Goal: Transaction & Acquisition: Obtain resource

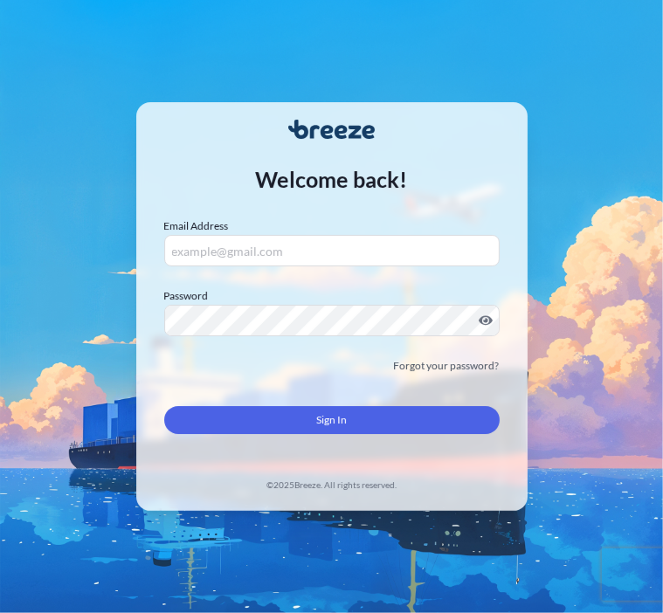
click at [353, 257] on input "Email Address" at bounding box center [331, 250] width 335 height 31
paste input "[EMAIL_ADDRESS][DOMAIN_NAME]"
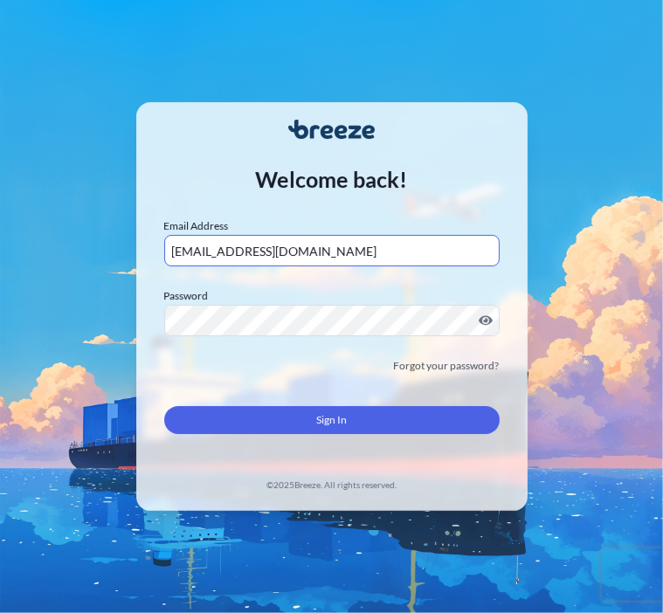
type input "[EMAIL_ADDRESS][DOMAIN_NAME]"
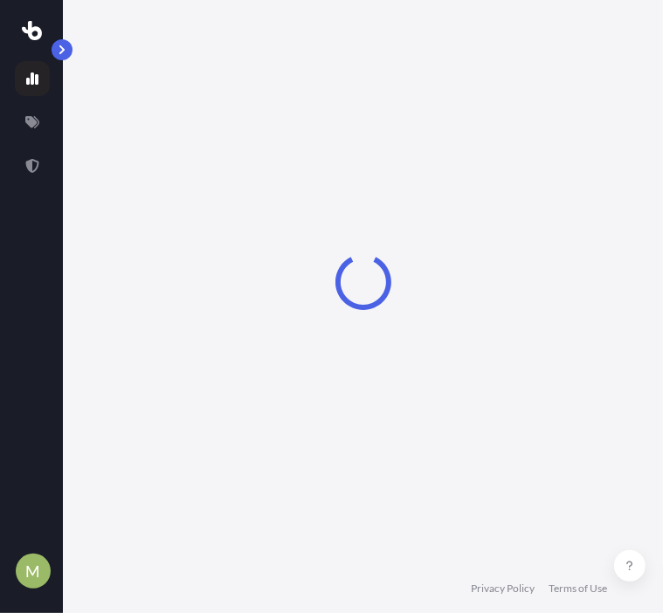
select select "2025"
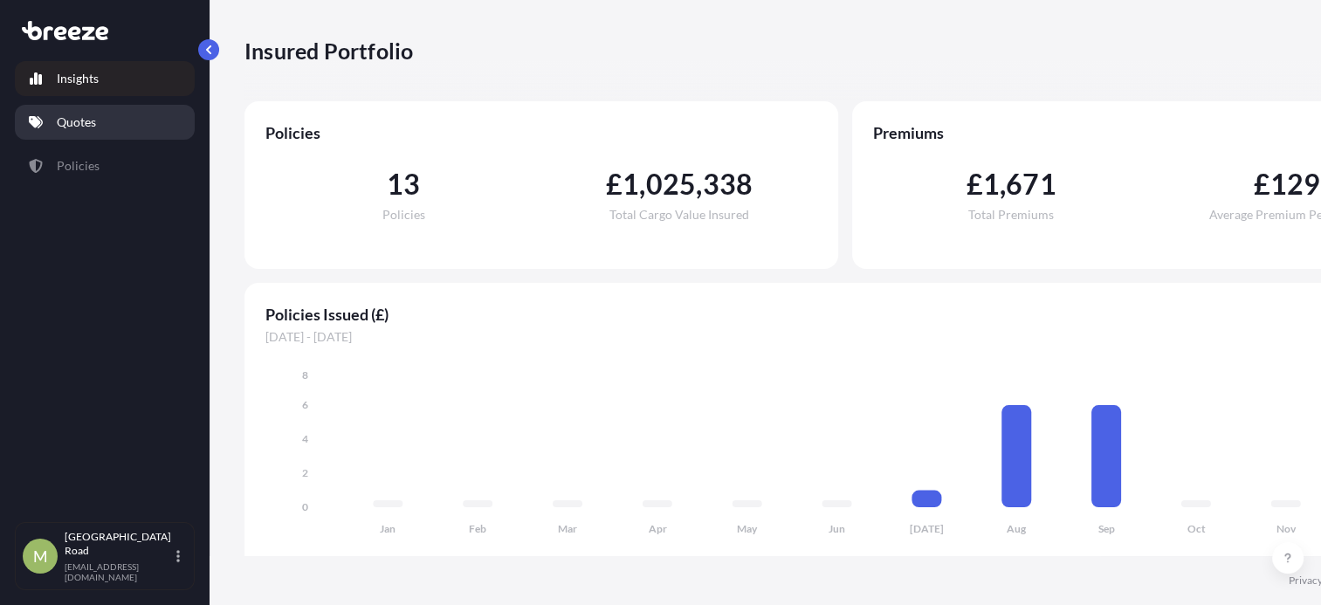
click at [120, 114] on link "Quotes" at bounding box center [105, 122] width 180 height 35
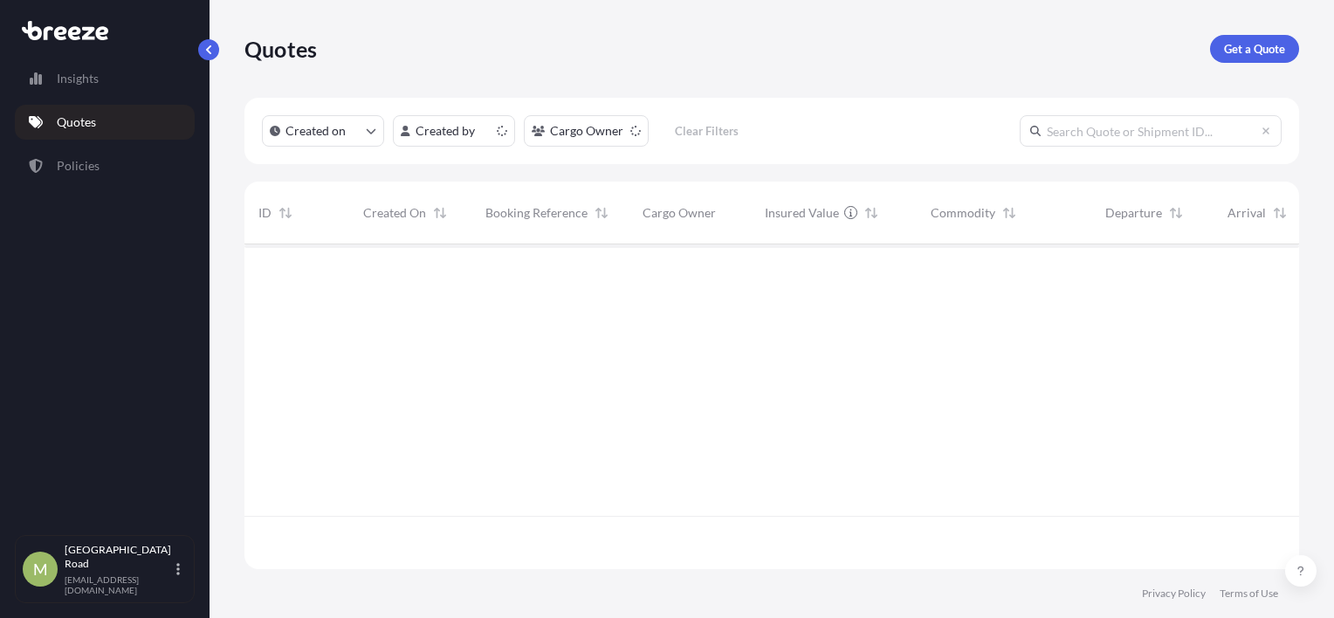
scroll to position [321, 1041]
click at [662, 49] on p "Get a Quote" at bounding box center [1254, 48] width 61 height 17
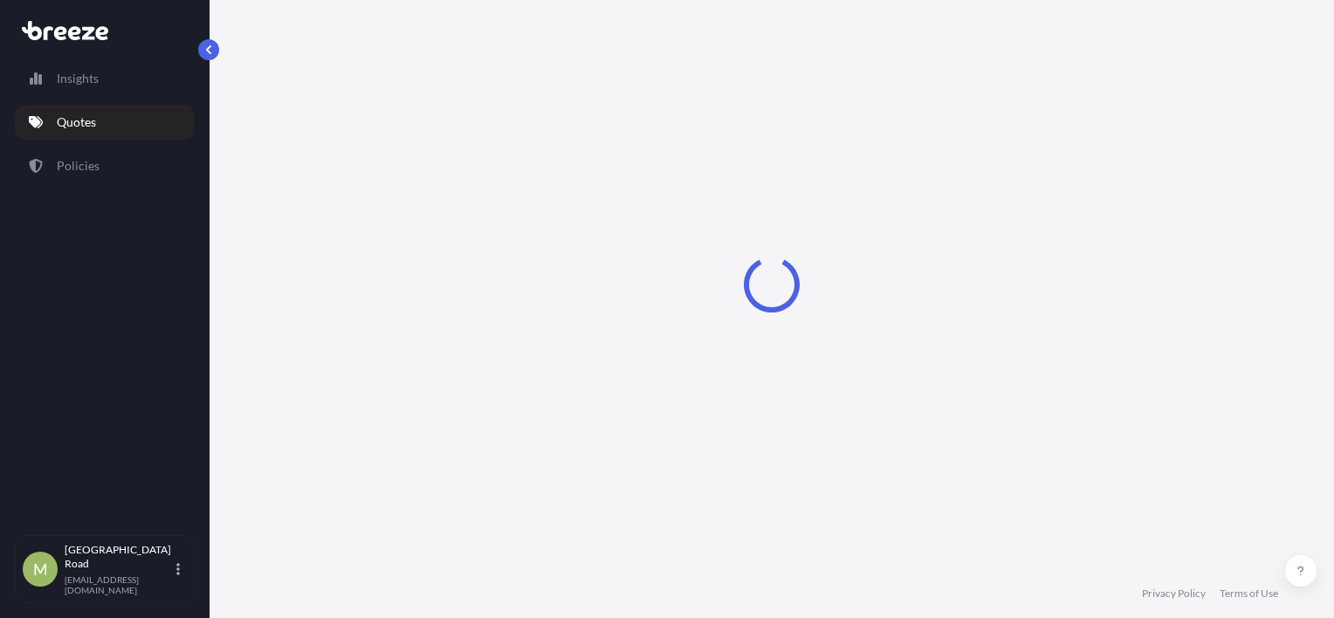
select select "Sea"
select select "1"
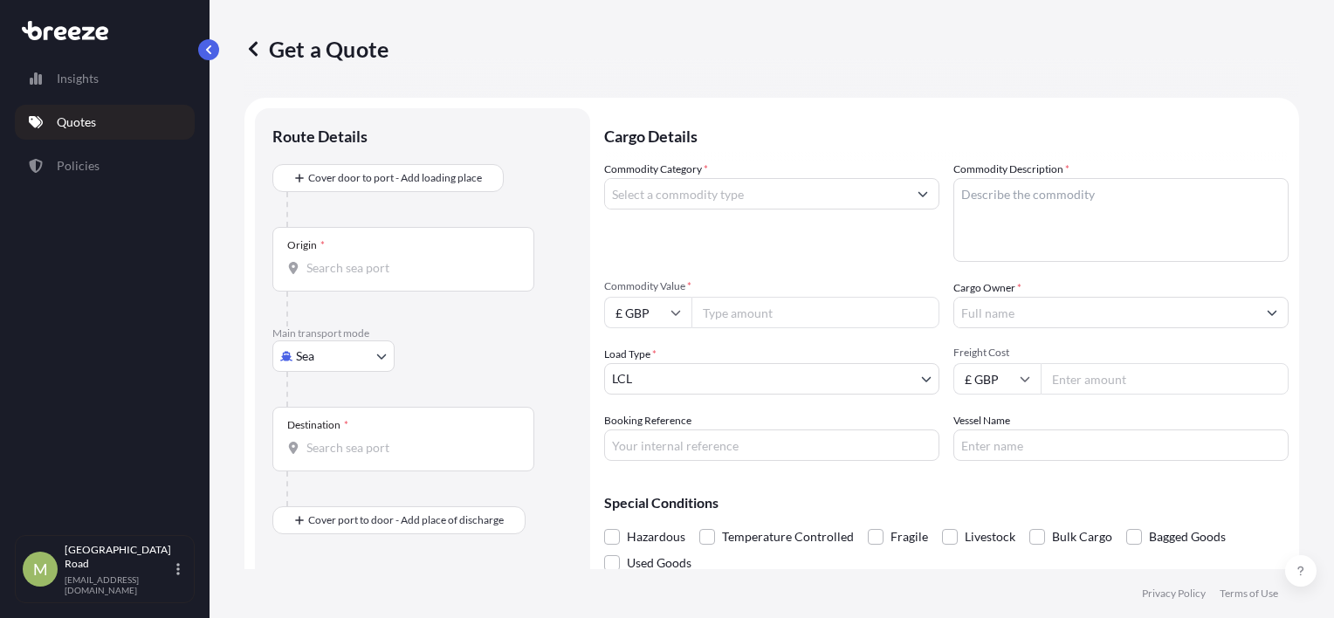
scroll to position [28, 0]
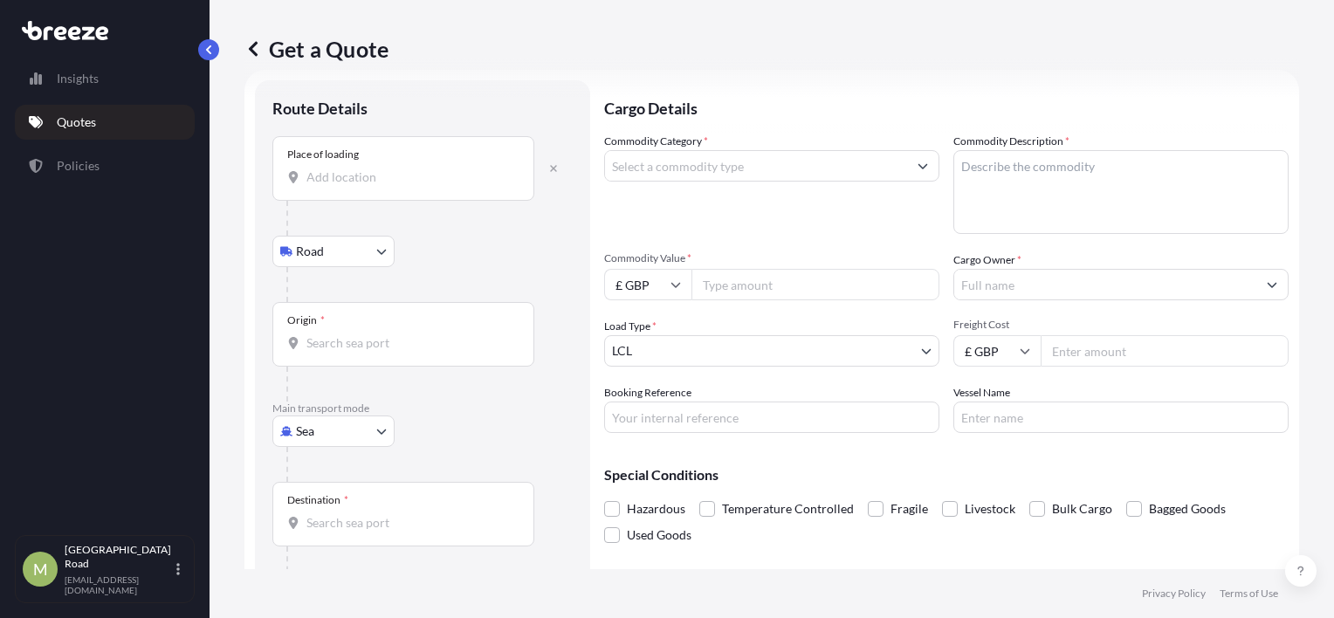
click at [328, 185] on input "Place of loading" at bounding box center [410, 177] width 206 height 17
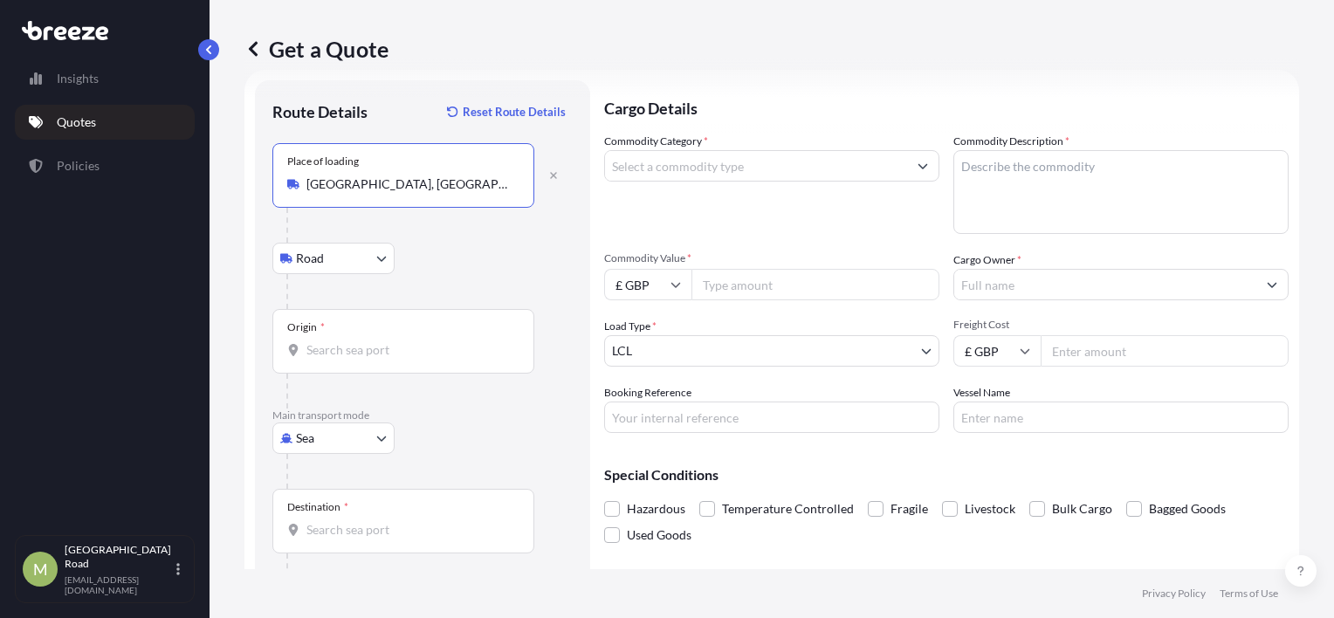
type input "[GEOGRAPHIC_DATA], [GEOGRAPHIC_DATA]"
click at [372, 342] on input "Origin *" at bounding box center [410, 349] width 206 height 17
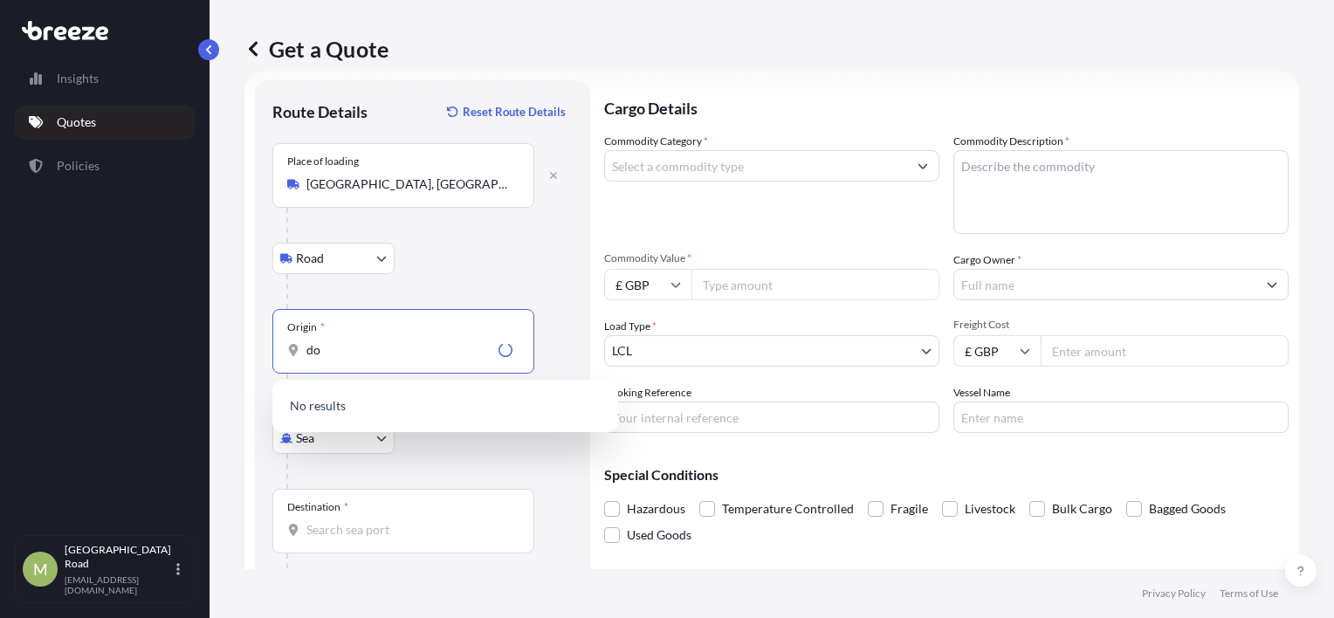
type input "d"
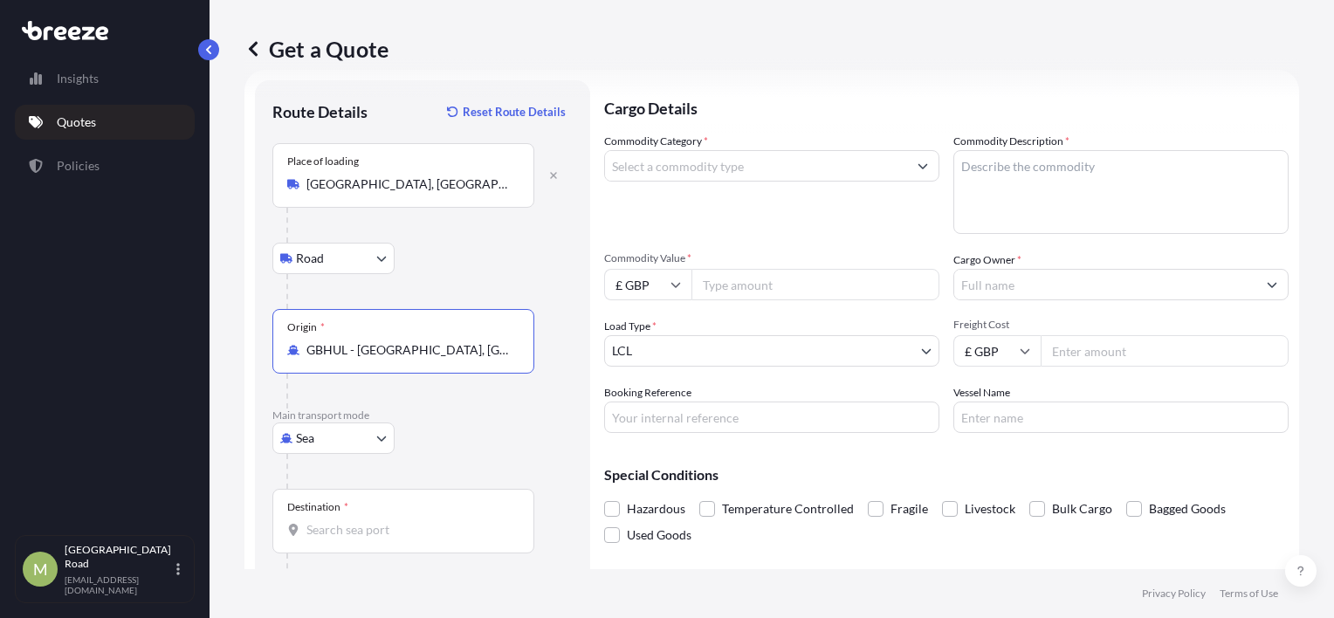
type input "GBHUL - [GEOGRAPHIC_DATA], [GEOGRAPHIC_DATA]"
click at [349, 426] on body "0 options available. 3 options available. Insights Quotes Policies [GEOGRAPHIC_…" at bounding box center [667, 309] width 1334 height 618
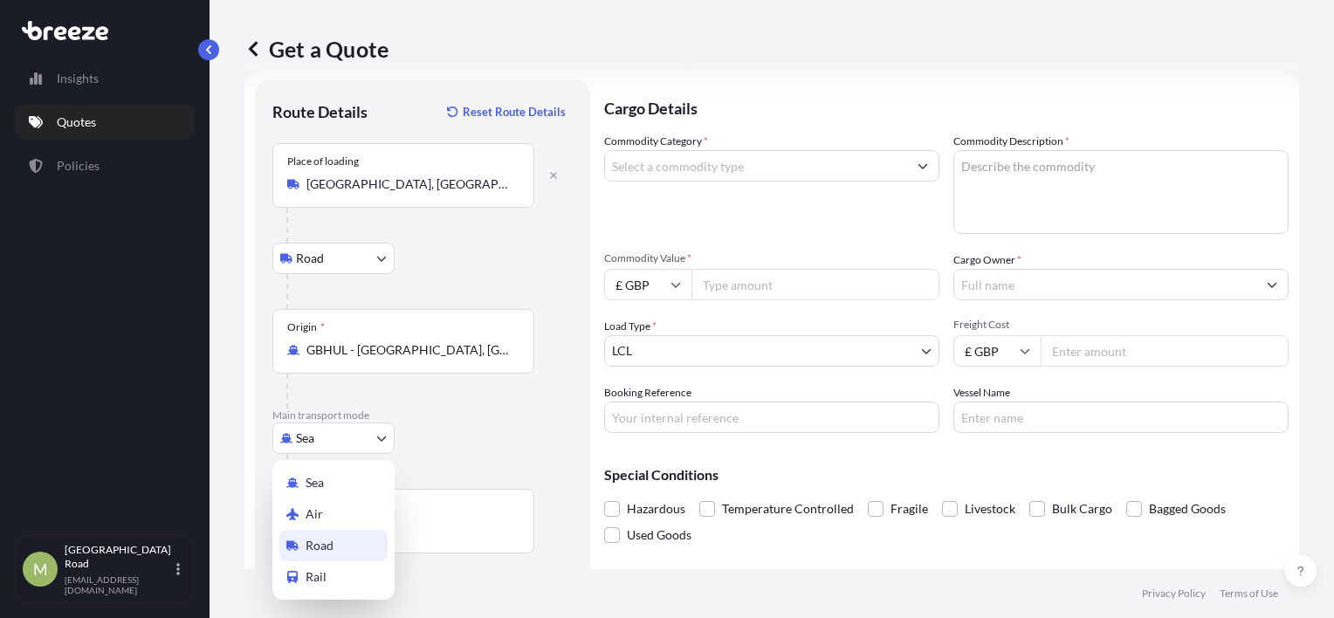
click at [327, 545] on span "Road" at bounding box center [320, 545] width 28 height 17
select select "Road"
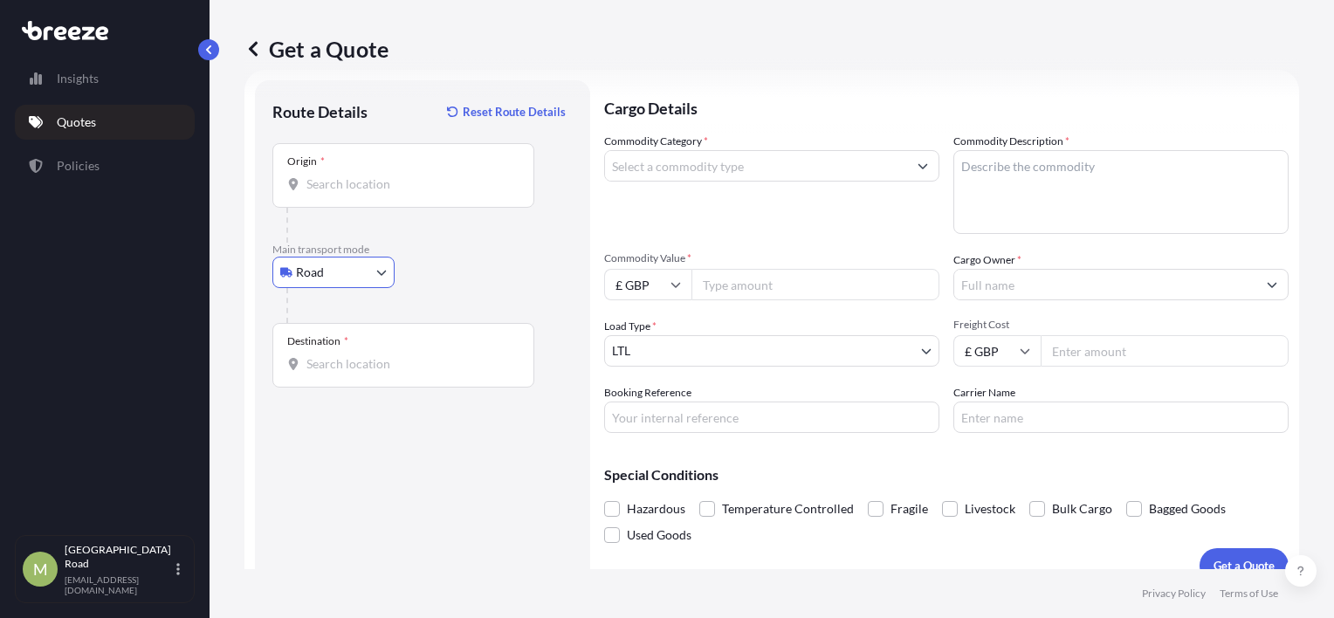
click at [341, 348] on div "Destination *" at bounding box center [403, 355] width 262 height 65
click at [341, 355] on input "Destination *" at bounding box center [410, 363] width 206 height 17
click at [662, 376] on div "Commodity Category * Commodity Description * Commodity Value * £ GBP Cargo Owne…" at bounding box center [946, 283] width 685 height 300
click at [307, 367] on input "Destination * Please select a destination" at bounding box center [410, 363] width 206 height 17
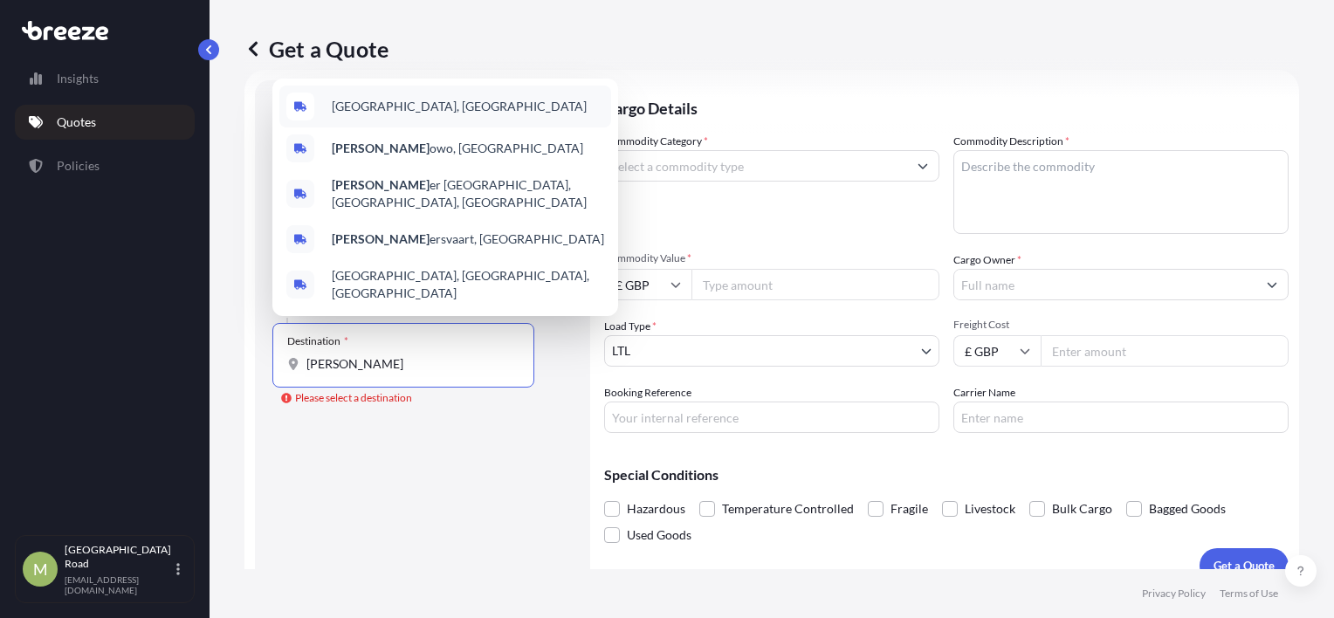
click at [370, 109] on div "[GEOGRAPHIC_DATA], [GEOGRAPHIC_DATA]" at bounding box center [445, 107] width 332 height 42
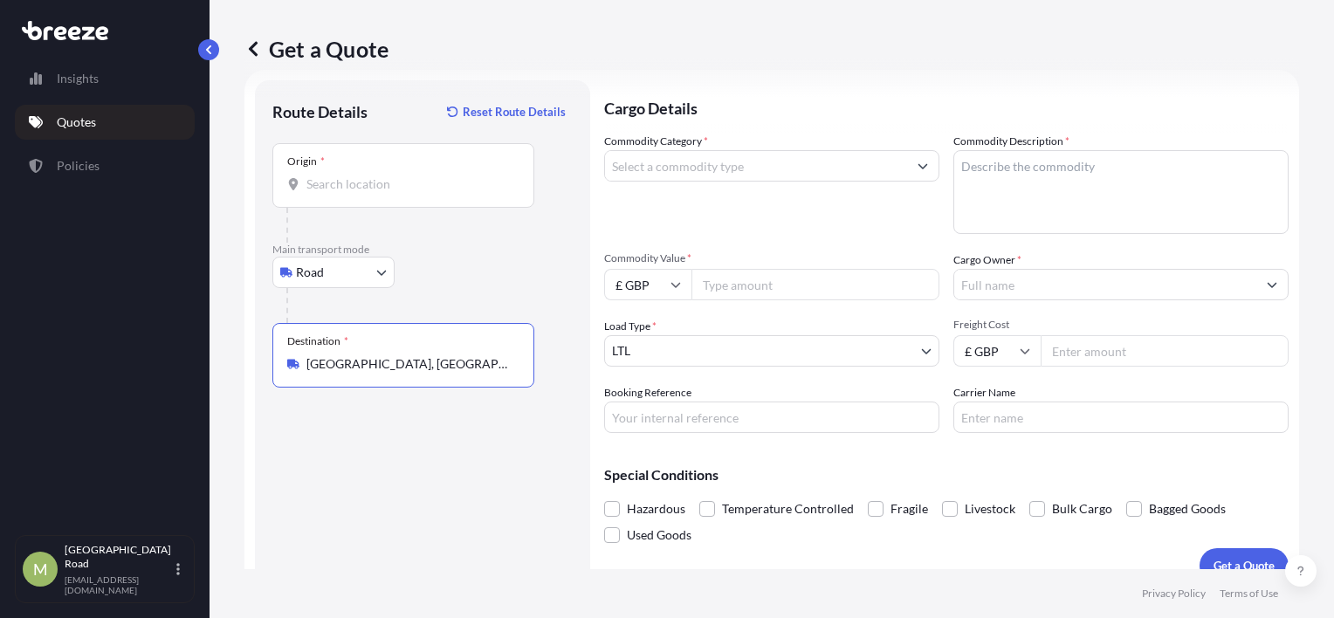
type input "[GEOGRAPHIC_DATA], [GEOGRAPHIC_DATA]"
click at [650, 162] on input "Commodity Category *" at bounding box center [756, 165] width 302 height 31
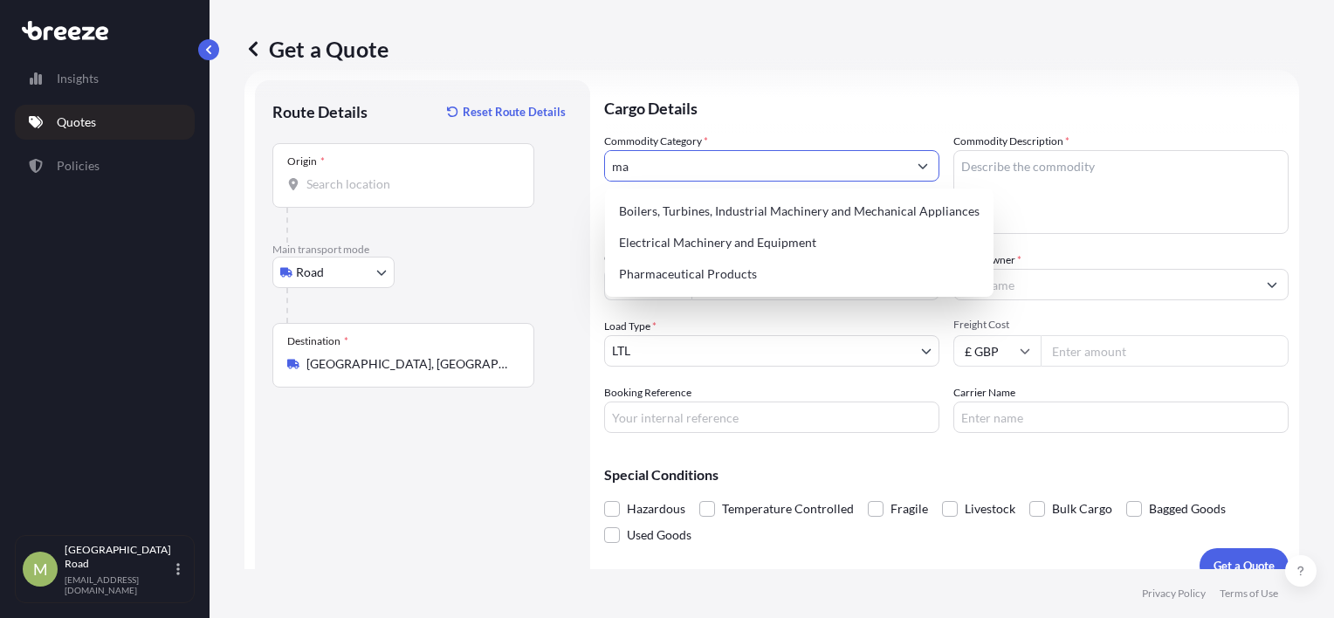
type input "m"
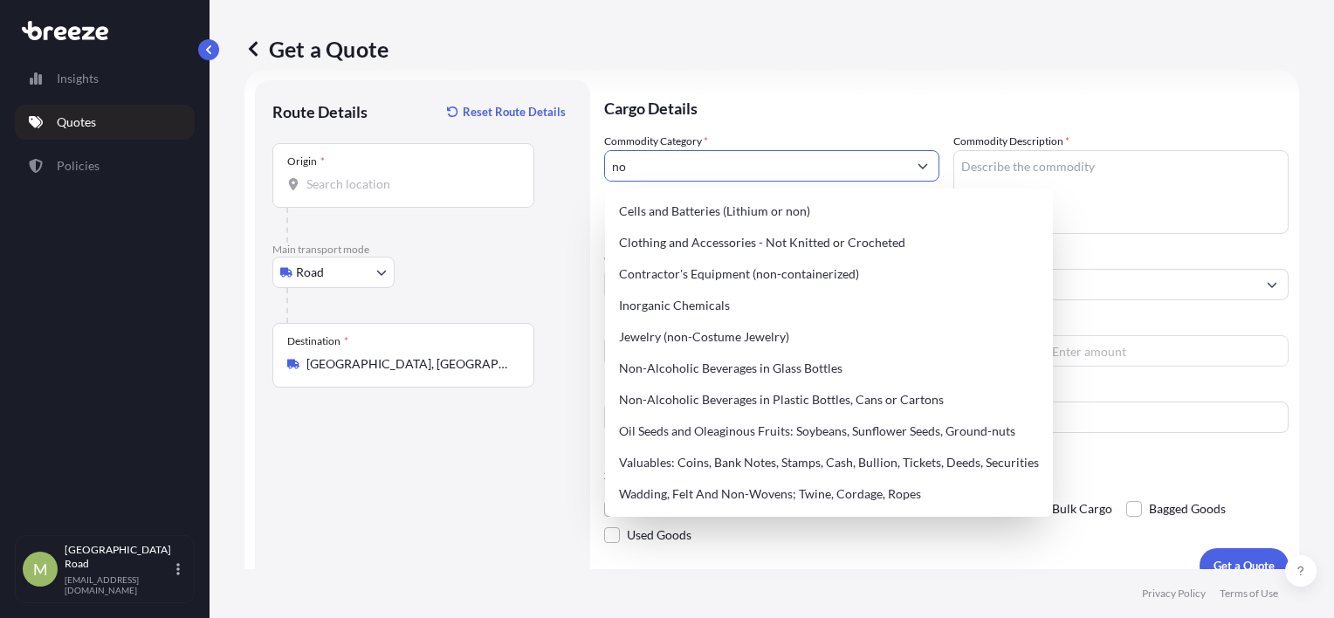
type input "n"
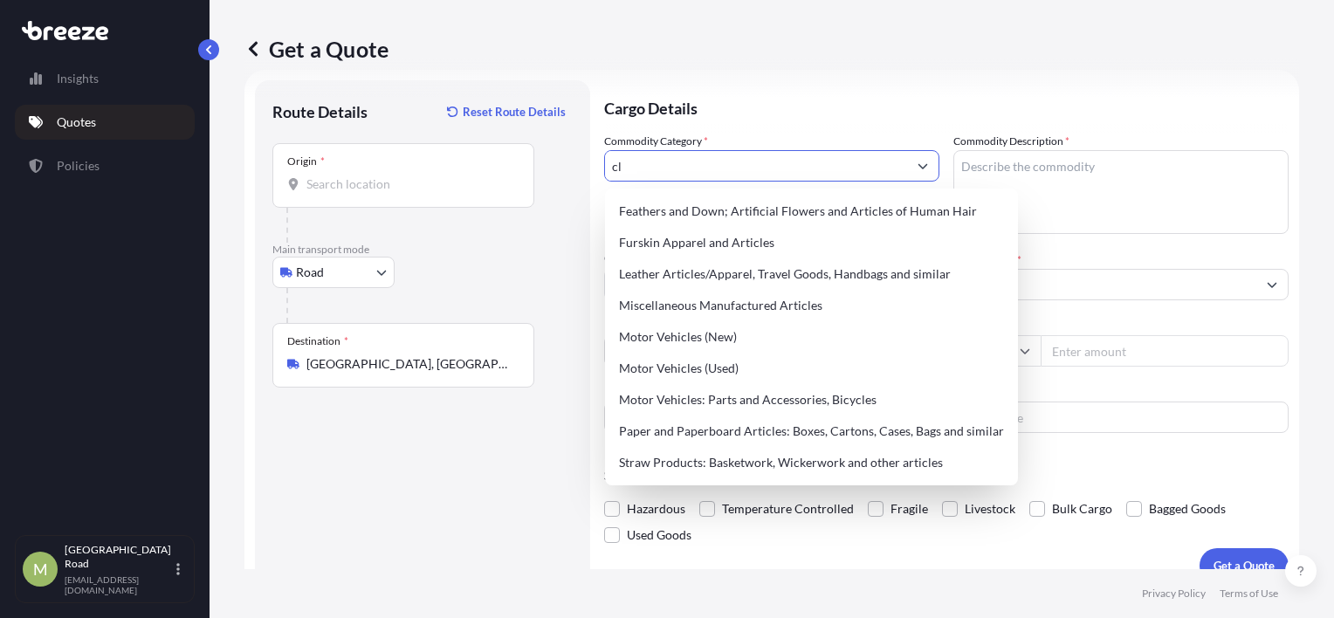
type input "c"
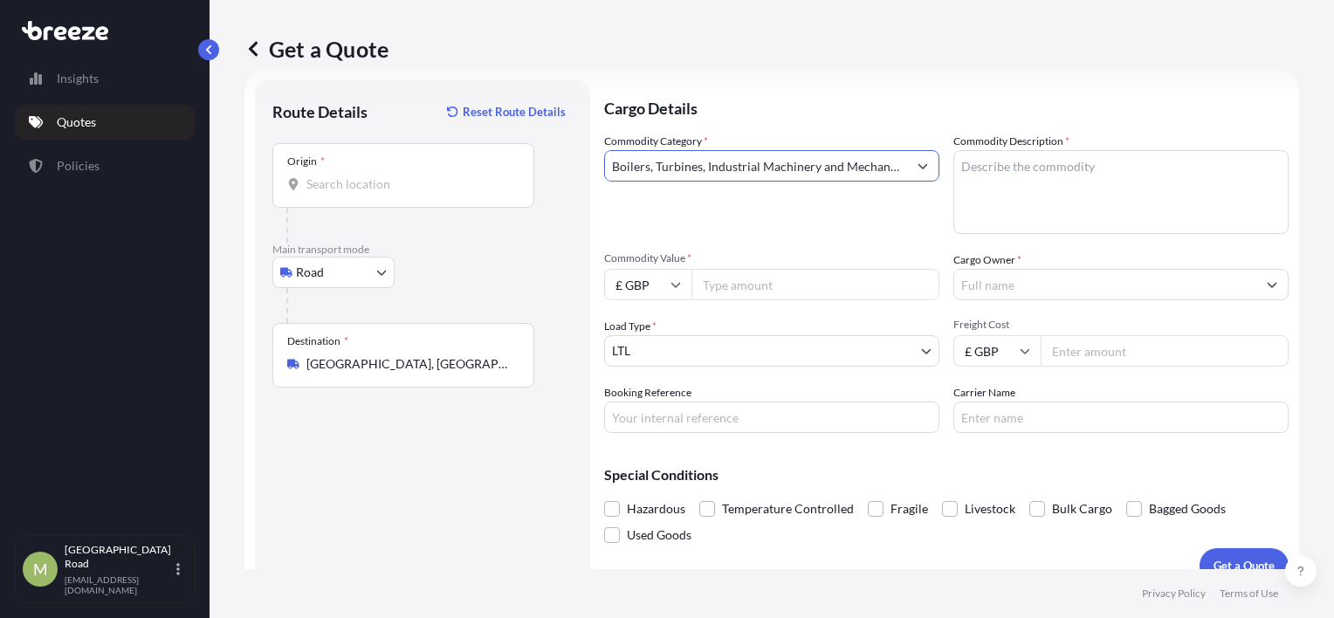
type input "Boilers, Turbines, Industrial Machinery and Mechanical Appliances"
type textarea "High pressure cleaning nozzles"
click at [662, 284] on input "Commodity Value *" at bounding box center [816, 284] width 248 height 31
click at [662, 286] on input "£ GBP" at bounding box center [647, 284] width 87 height 31
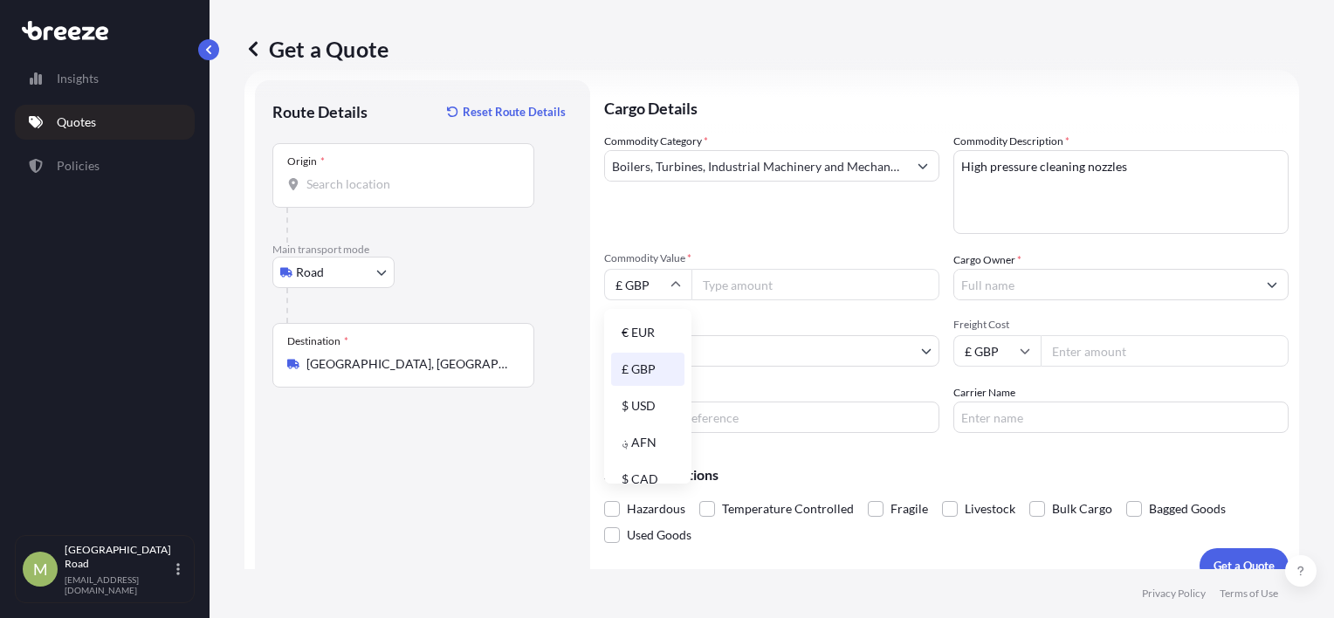
click at [662, 269] on input "Commodity Value *" at bounding box center [816, 284] width 248 height 31
click at [662, 291] on input "Commodity Value *" at bounding box center [816, 284] width 248 height 31
type input "5000"
type input "SAICA PAPER UK"
type input "400"
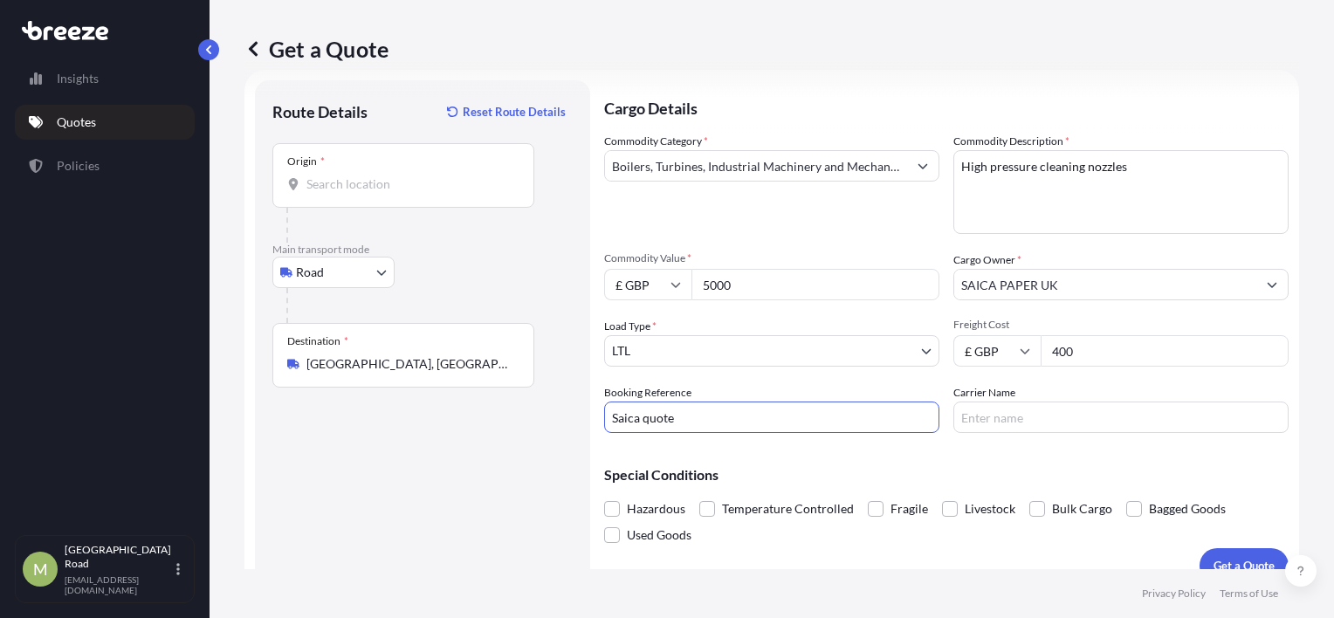
type input "Saica quote"
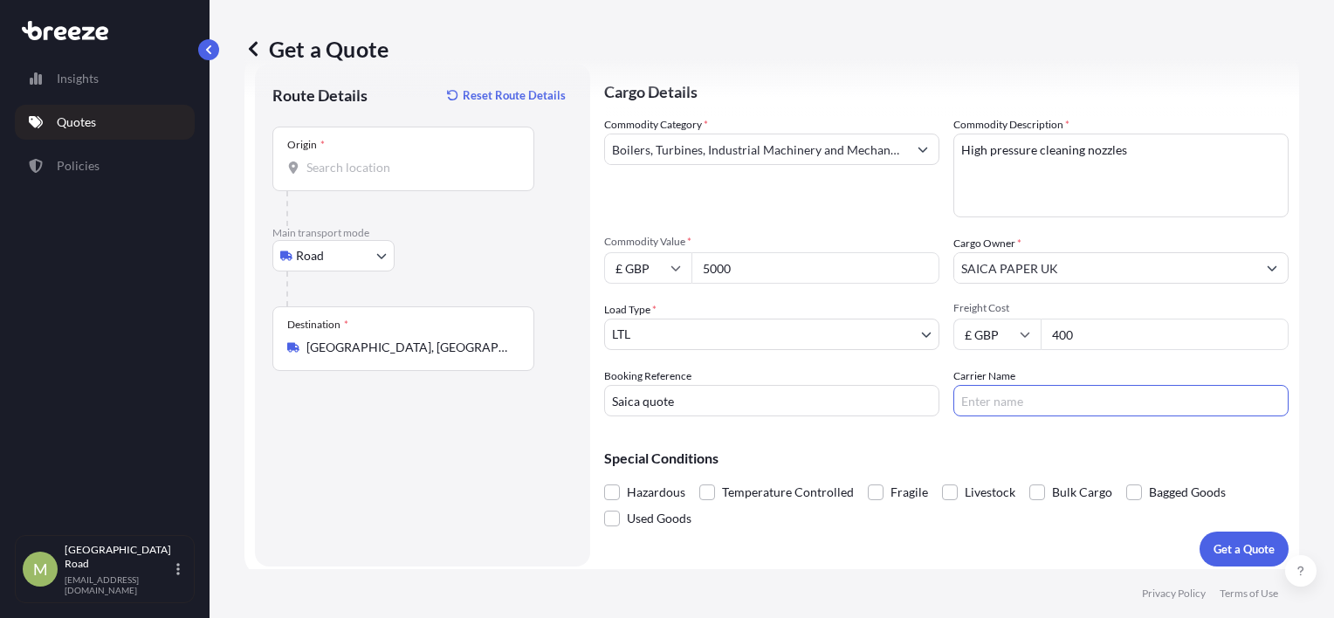
scroll to position [52, 0]
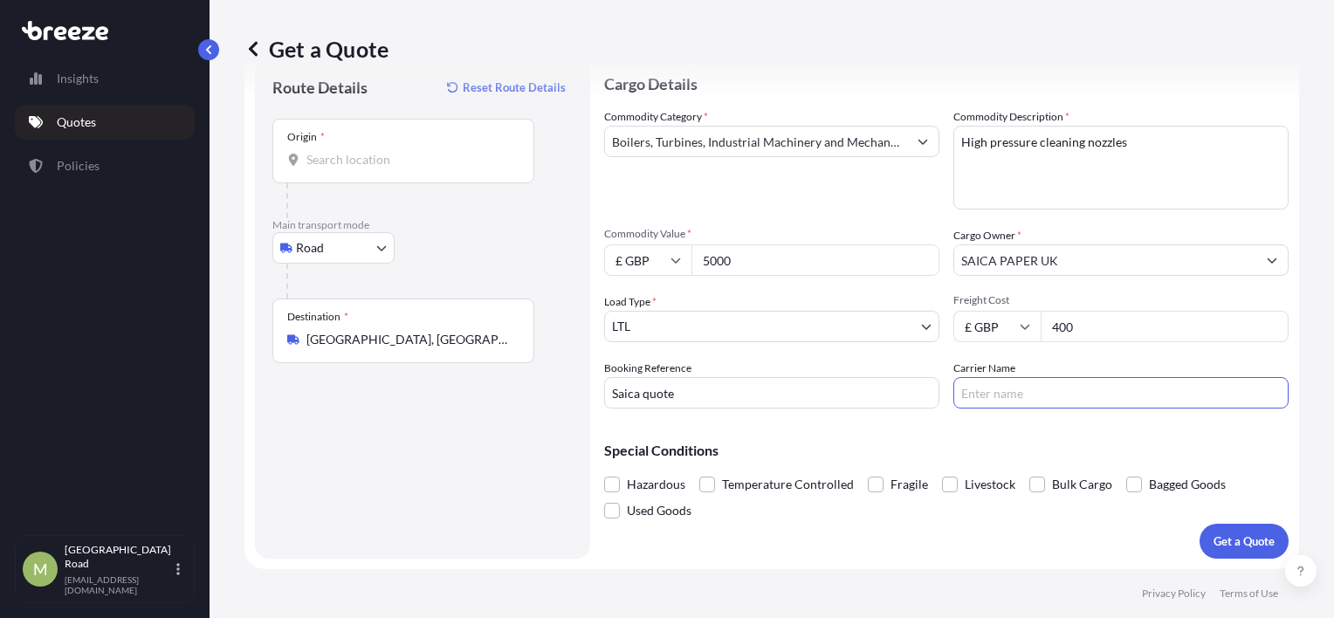
click at [662, 562] on form "Route Details Reset Route Details Place of loading Road Road Rail Origin * Main…" at bounding box center [772, 307] width 1055 height 524
click at [662, 539] on p "Get a Quote" at bounding box center [1244, 541] width 61 height 17
click at [388, 159] on input "Origin * Please select an origin" at bounding box center [410, 159] width 206 height 17
type input "[GEOGRAPHIC_DATA], [GEOGRAPHIC_DATA]"
click at [662, 522] on div "Hazardous Temperature Controlled Fragile Livestock Bulk Cargo Bagged Goods Used…" at bounding box center [946, 498] width 685 height 52
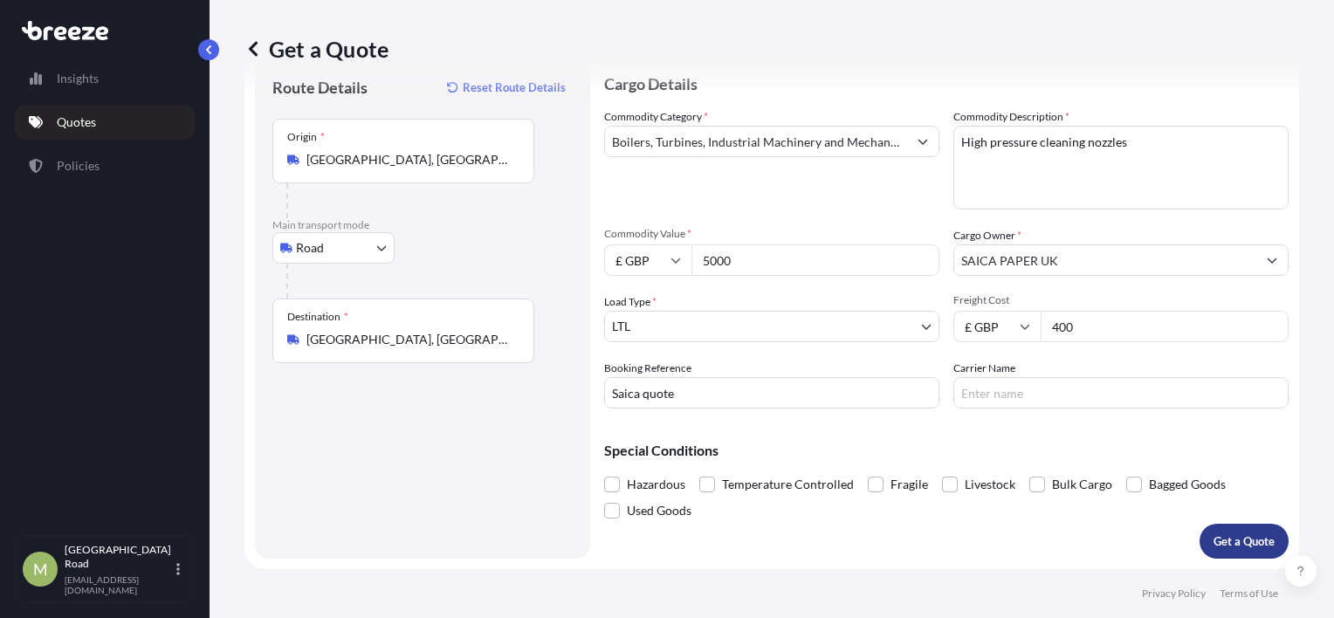
click at [662, 527] on button "Get a Quote" at bounding box center [1244, 541] width 89 height 35
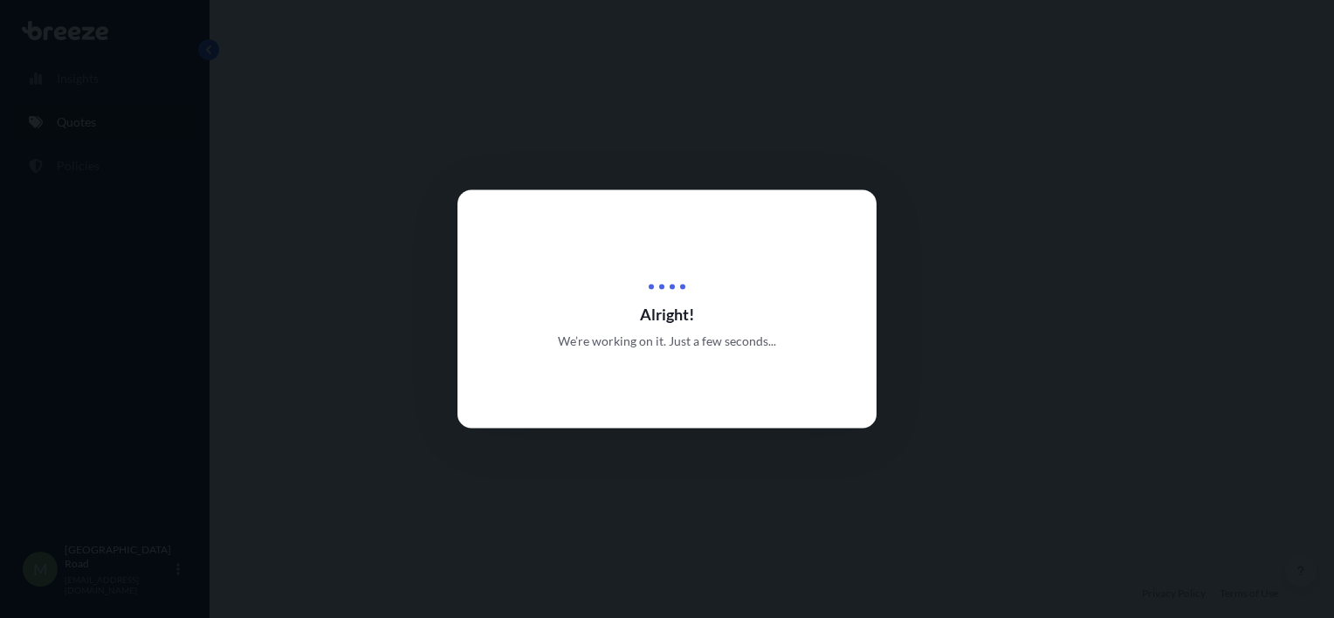
select select "Road"
select select "1"
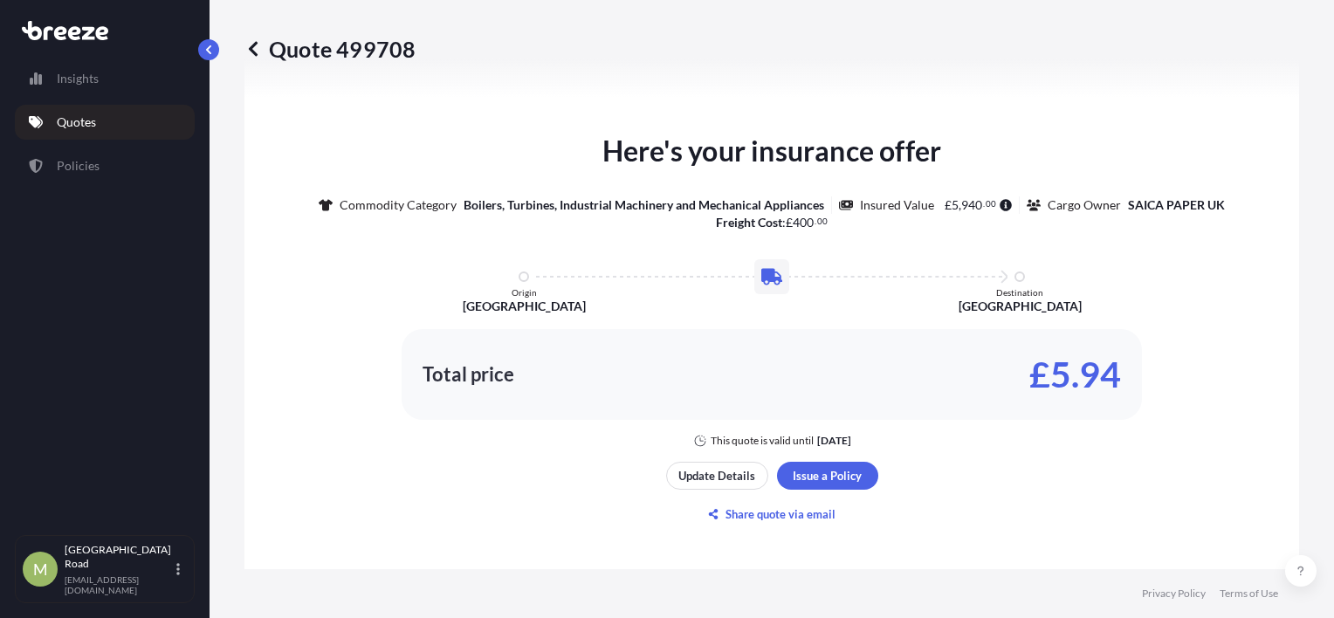
scroll to position [814, 0]
